Goal: Transaction & Acquisition: Purchase product/service

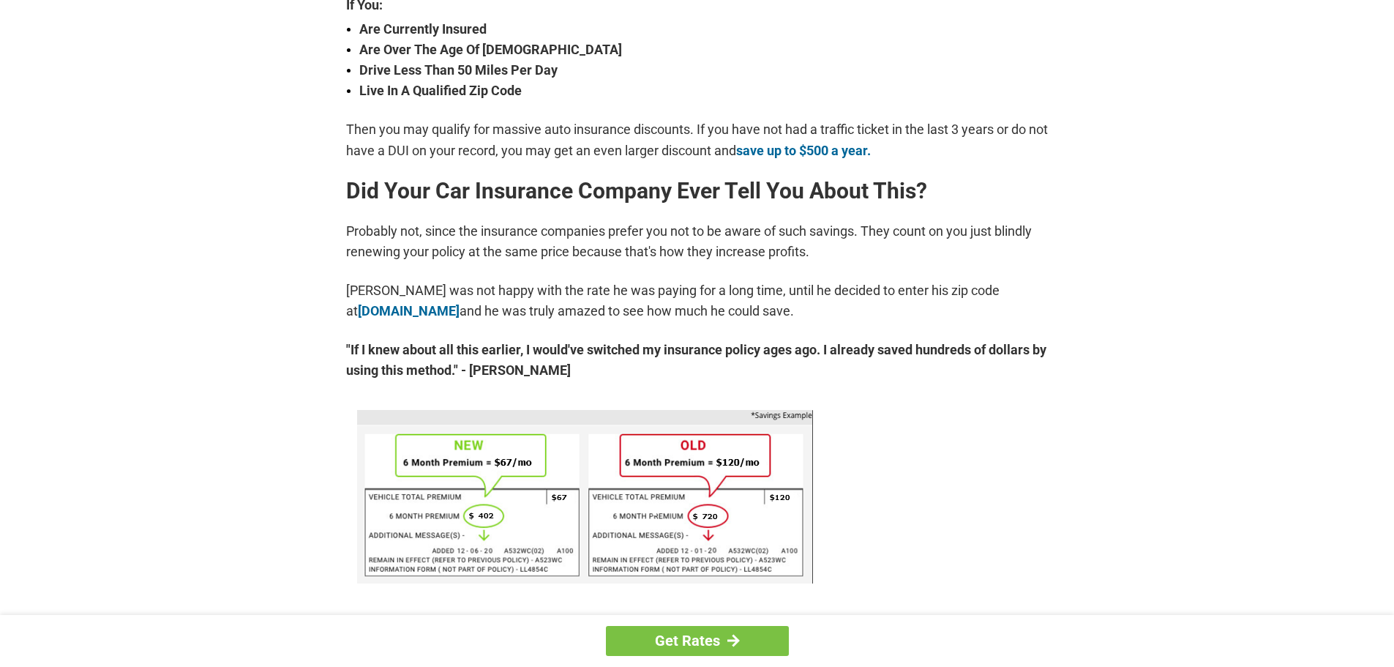
scroll to position [659, 0]
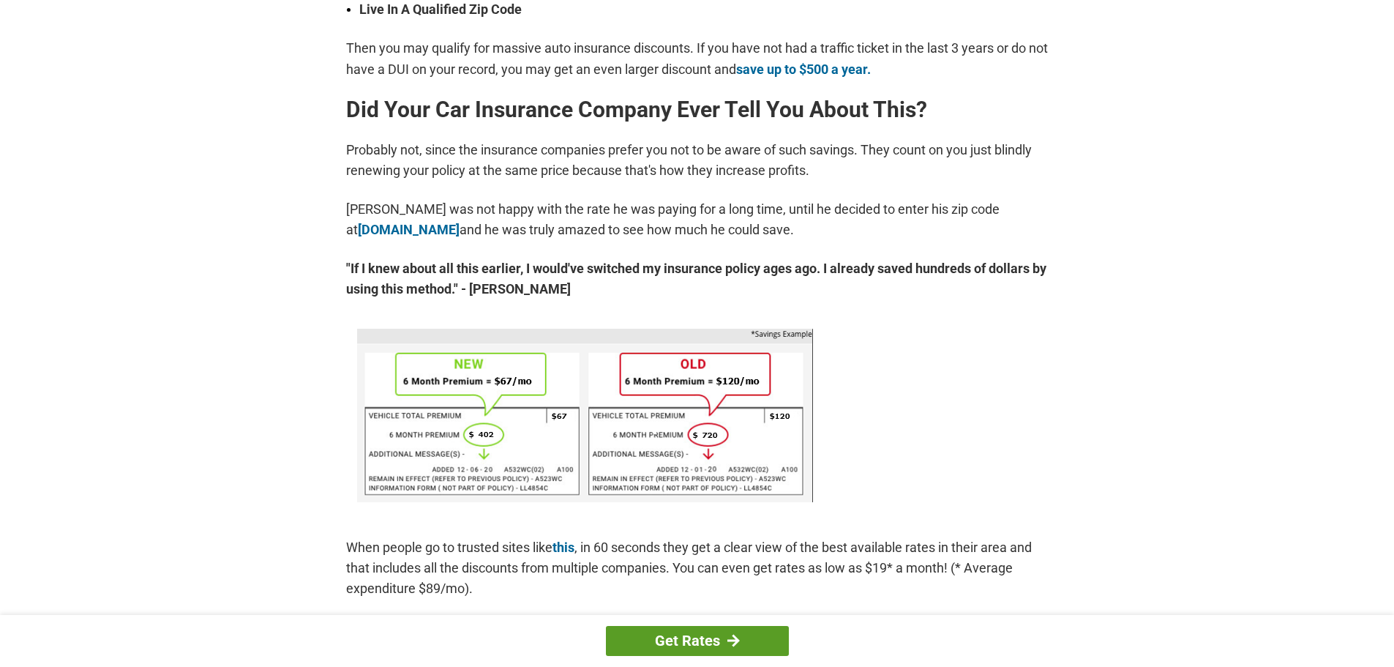
click at [703, 637] on link "Get Rates" at bounding box center [697, 641] width 183 height 30
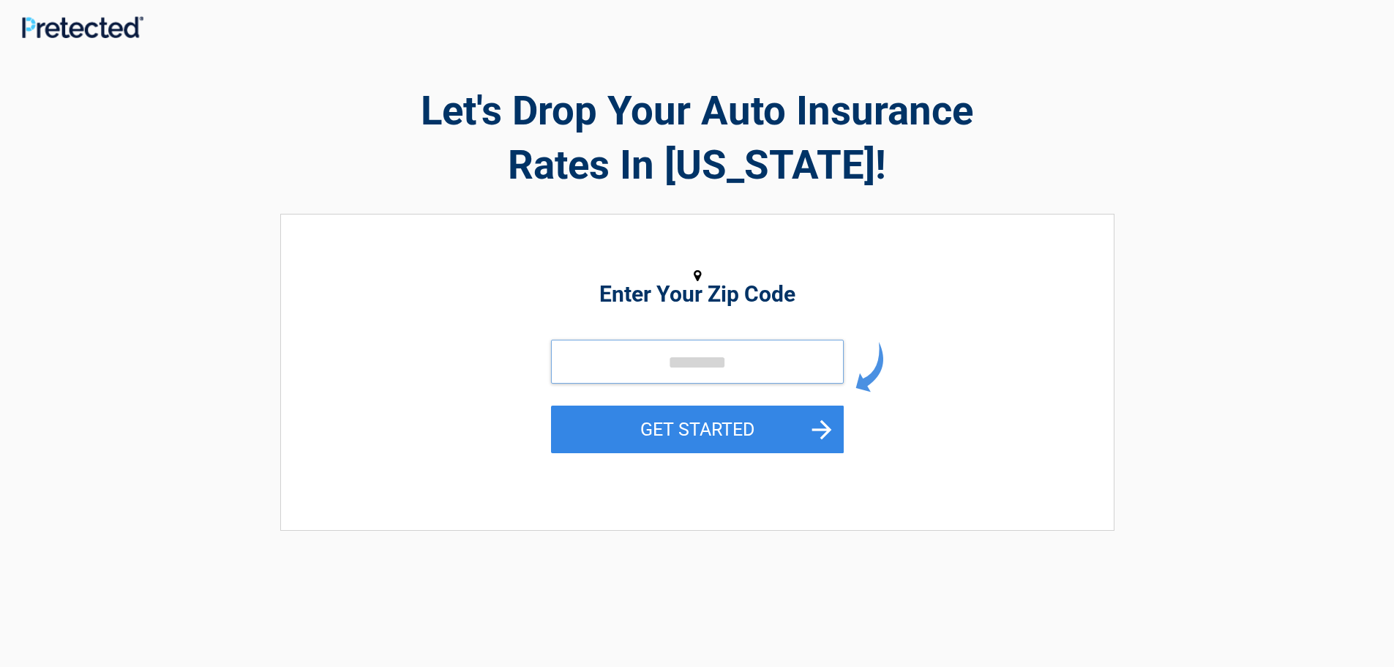
click at [593, 355] on input "tel" at bounding box center [697, 362] width 293 height 44
click at [670, 433] on button "GET STARTED" at bounding box center [697, 429] width 293 height 48
click at [668, 433] on button "GET STARTED" at bounding box center [697, 429] width 293 height 48
click at [593, 358] on input "tel" at bounding box center [697, 362] width 293 height 44
type input "*****"
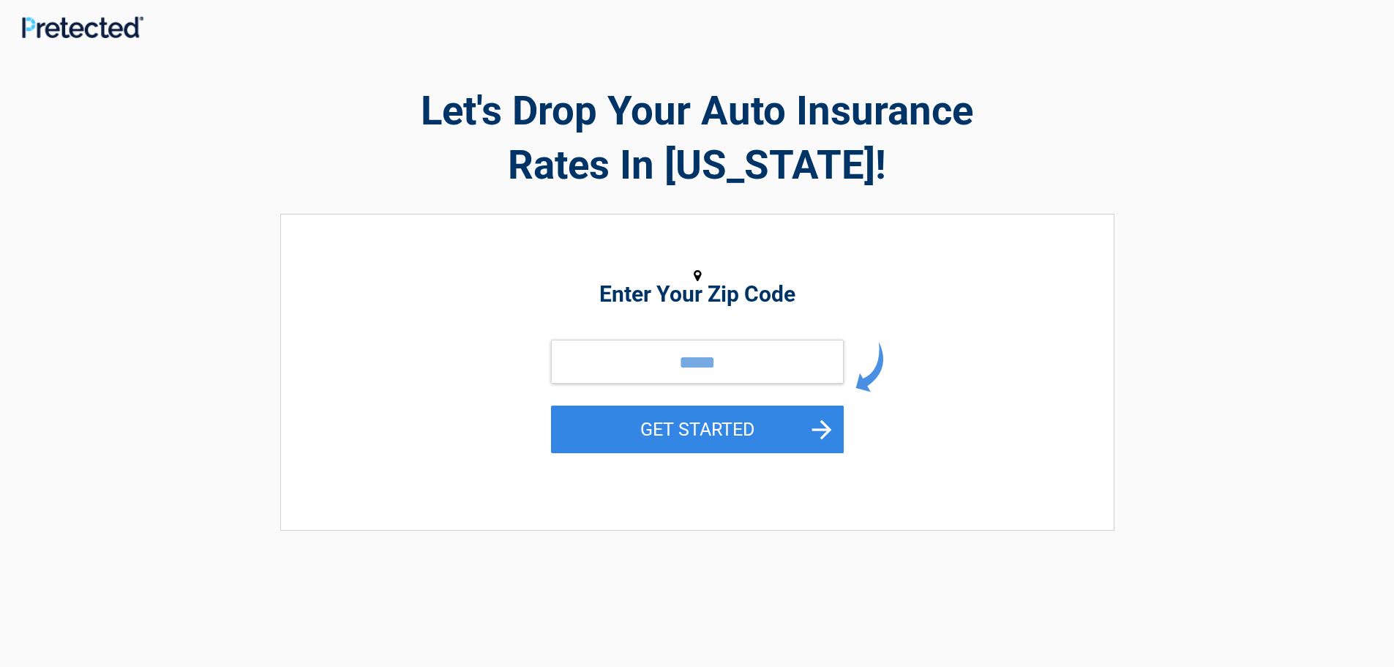
click at [643, 425] on button "GET STARTED" at bounding box center [697, 429] width 293 height 48
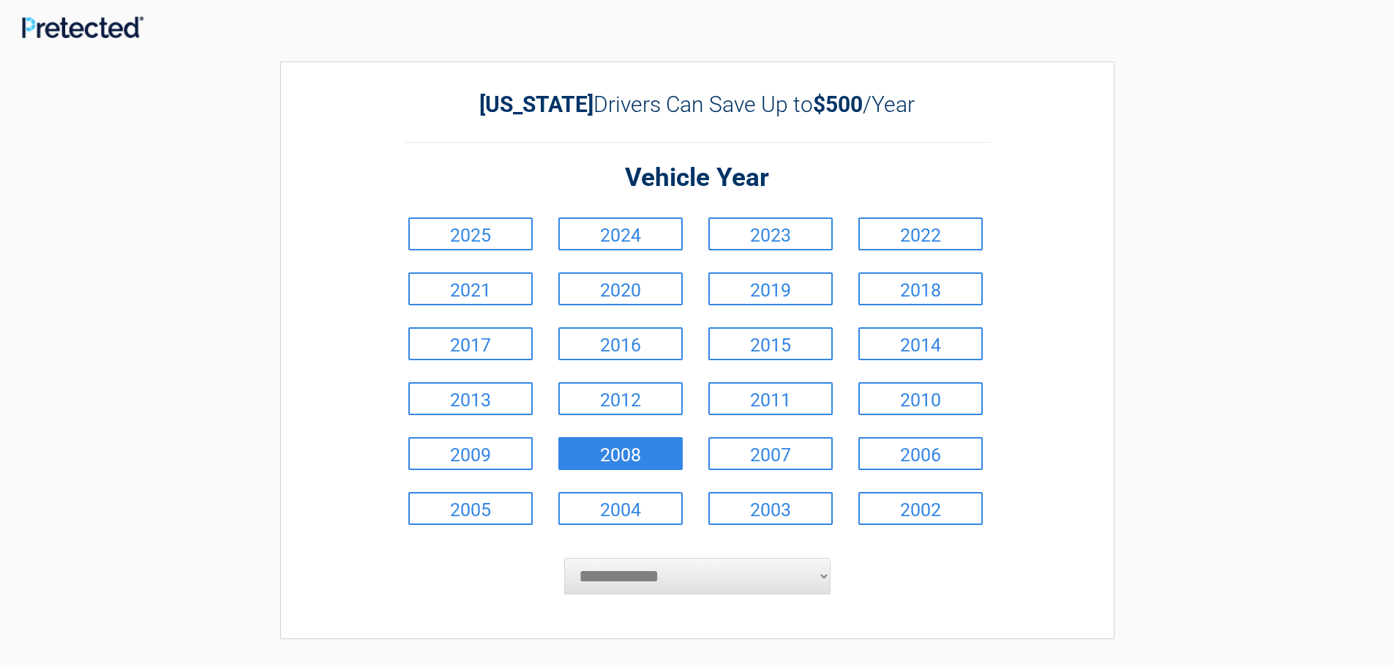
click at [596, 456] on link "2008" at bounding box center [620, 453] width 124 height 33
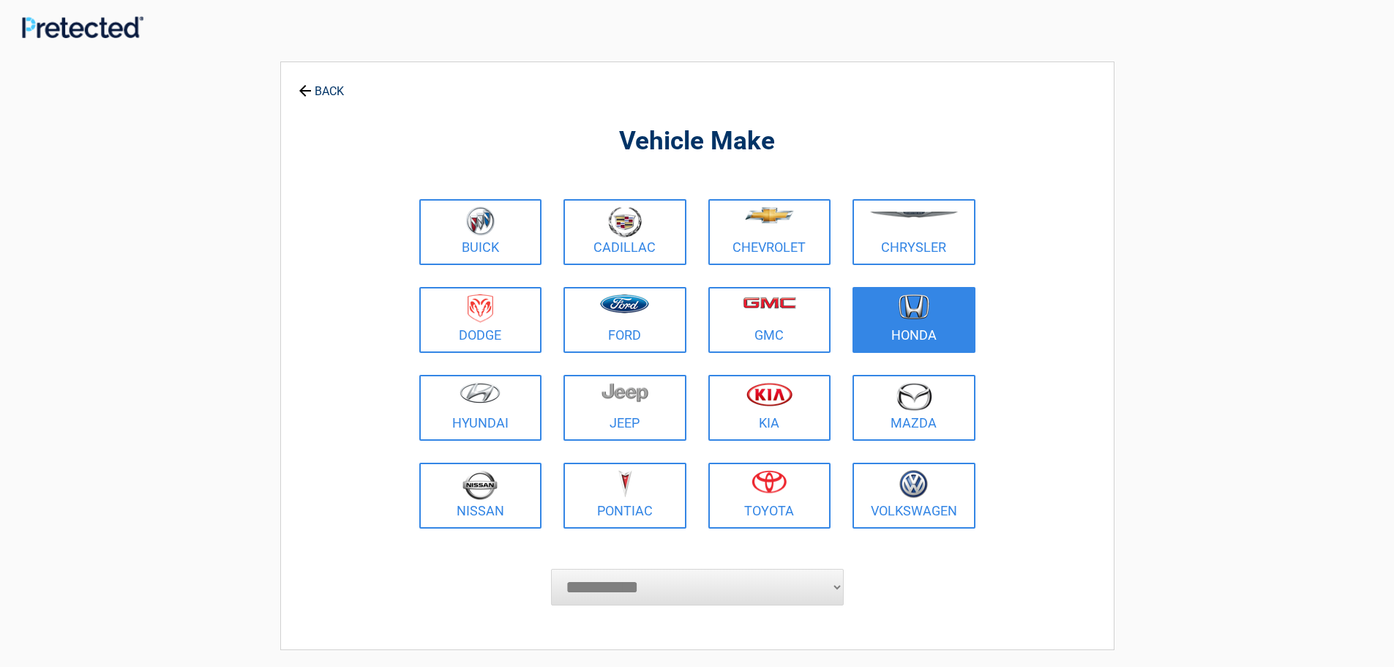
click at [908, 321] on figure at bounding box center [914, 310] width 105 height 33
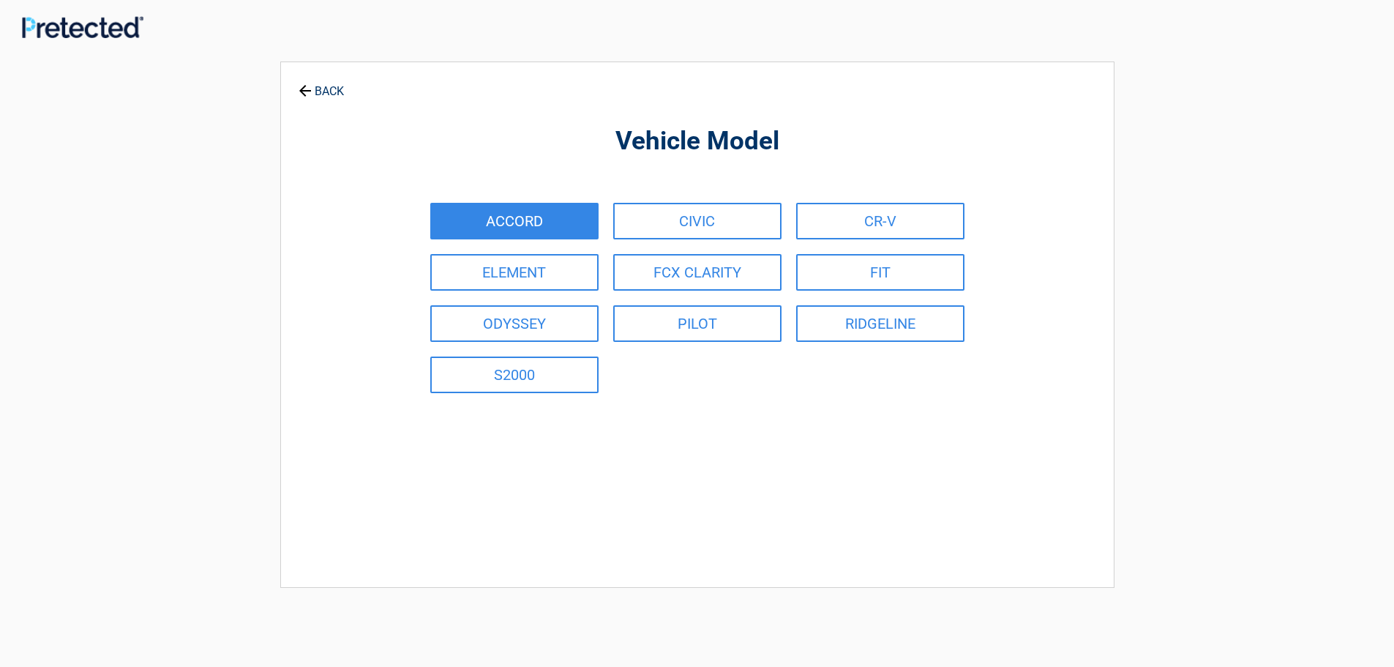
click at [563, 230] on link "ACCORD" at bounding box center [514, 221] width 168 height 37
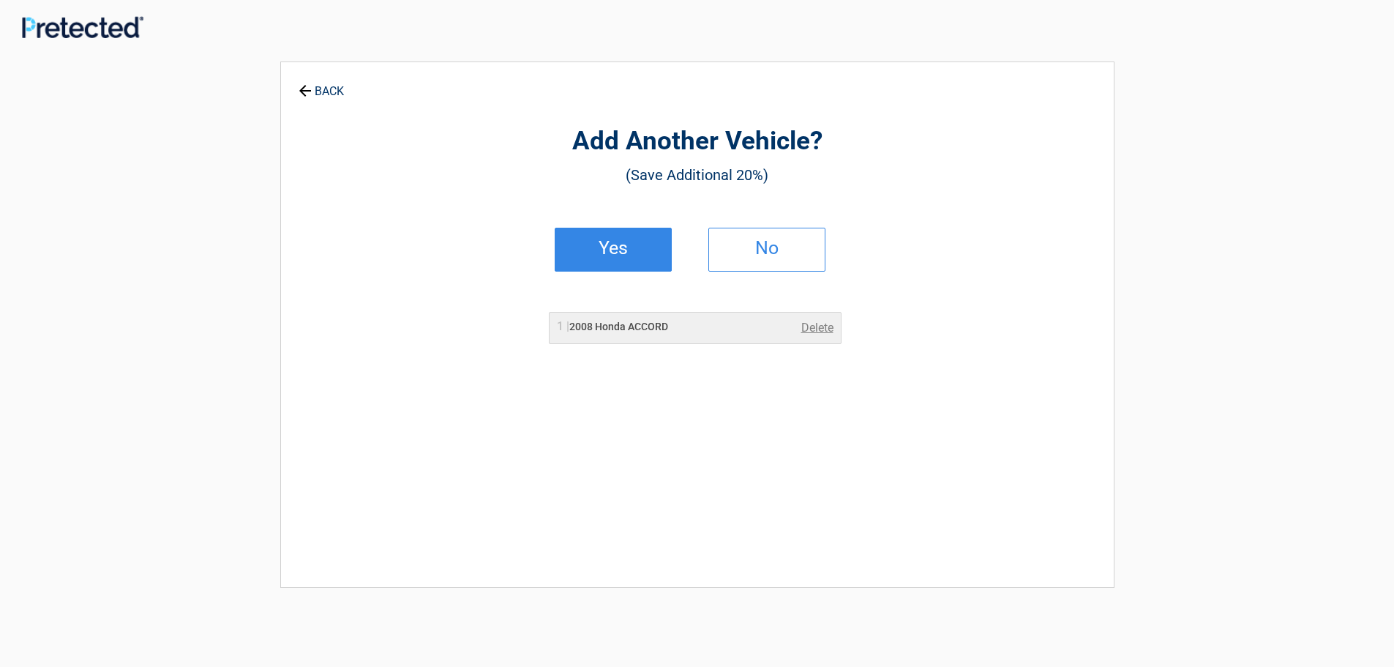
click at [621, 253] on h2 "Yes" at bounding box center [613, 248] width 86 height 10
